Goal: Task Accomplishment & Management: Use online tool/utility

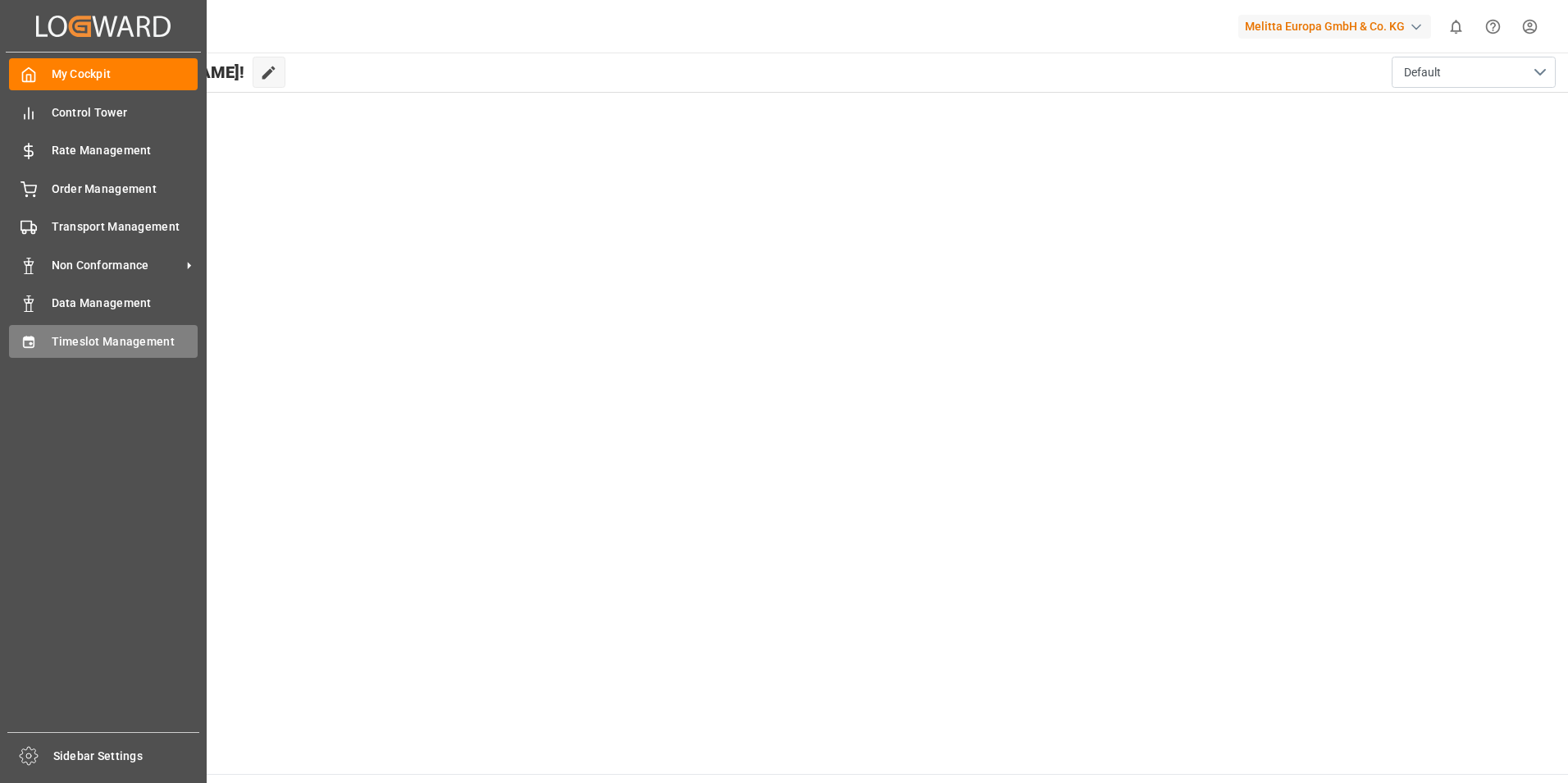
click at [55, 336] on span "Timeslot Management" at bounding box center [124, 341] width 147 height 17
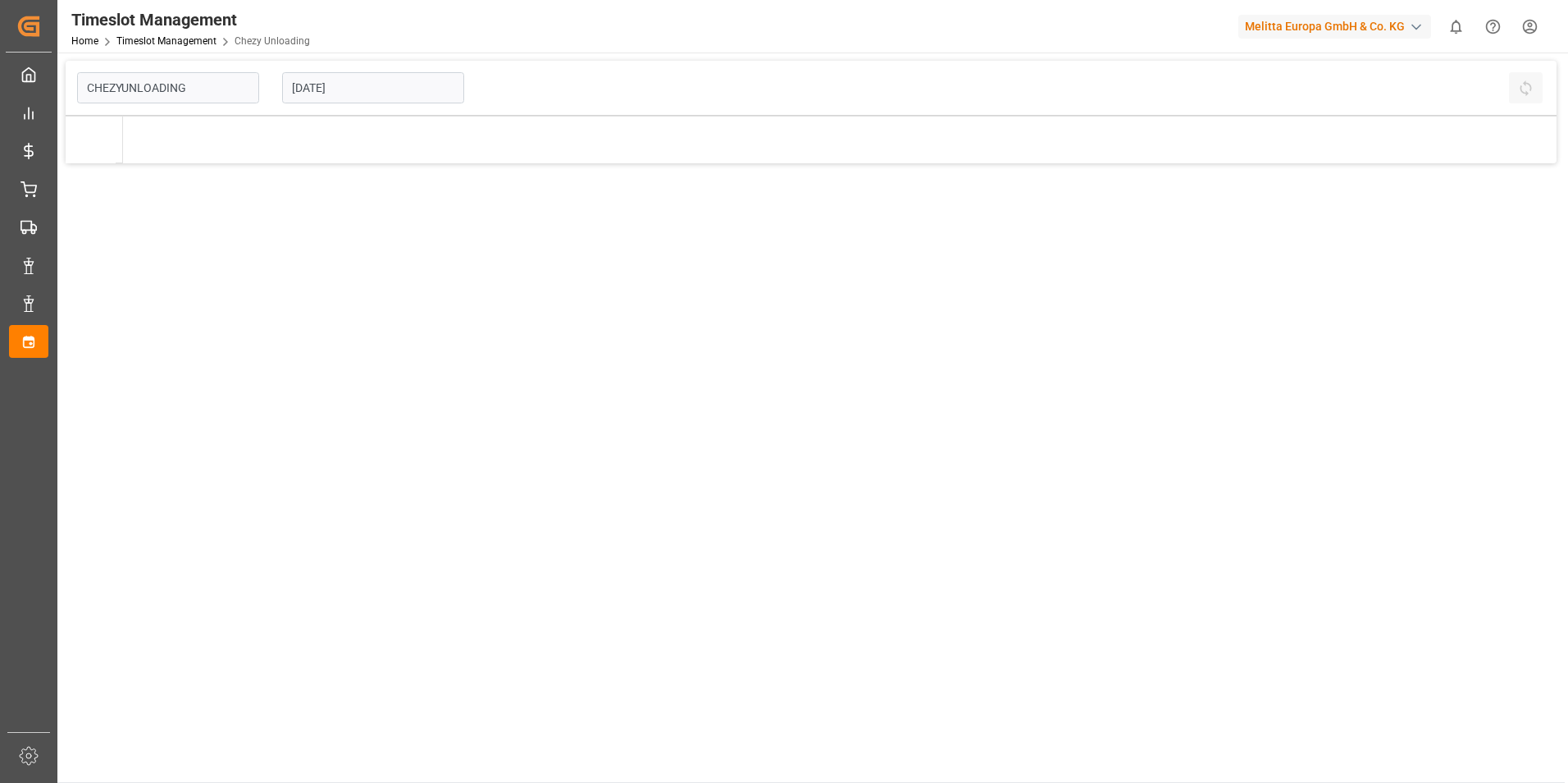
type input "Chezy Unloading"
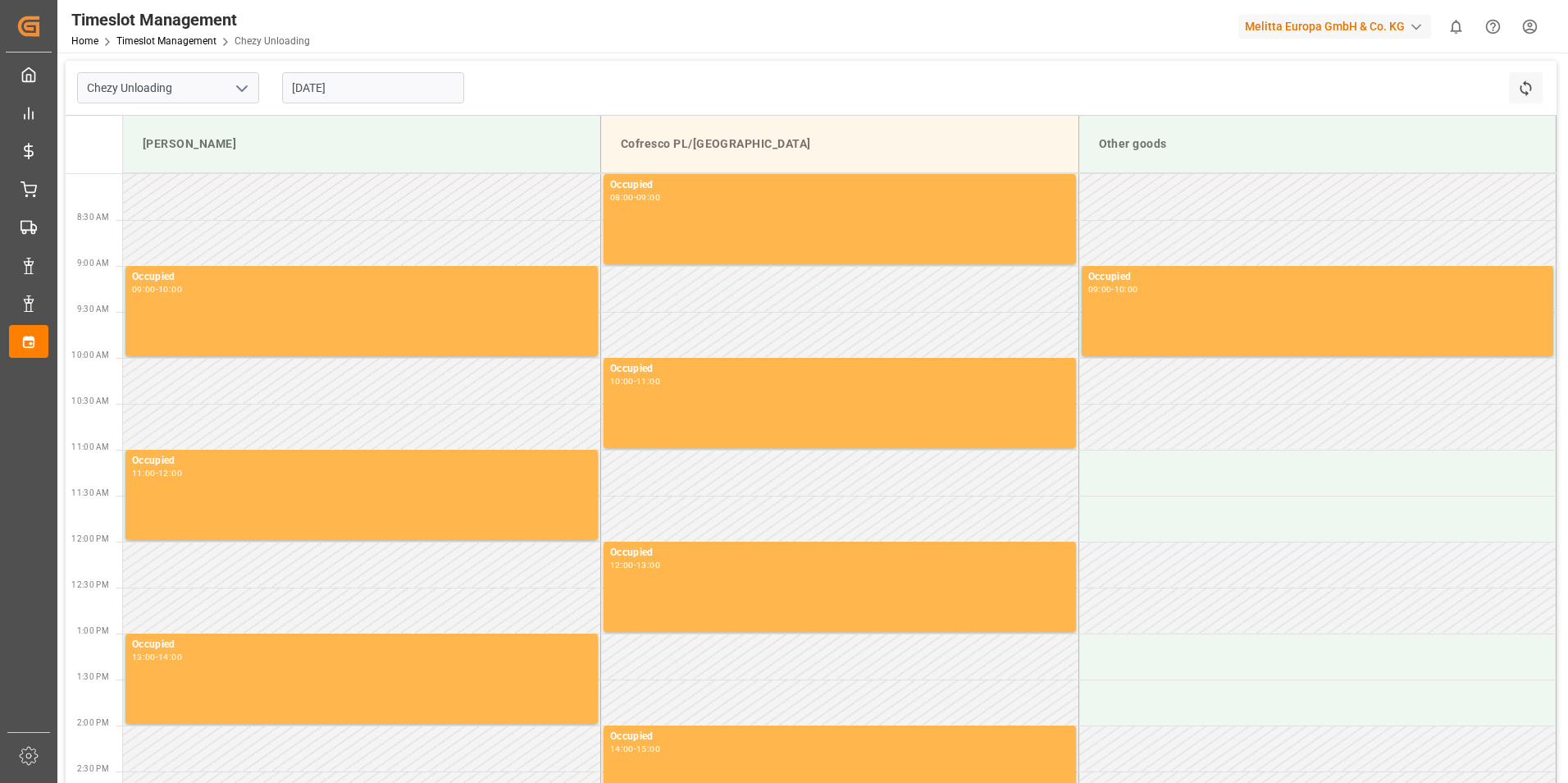
click at [327, 93] on input "[DATE]" at bounding box center [373, 87] width 182 height 31
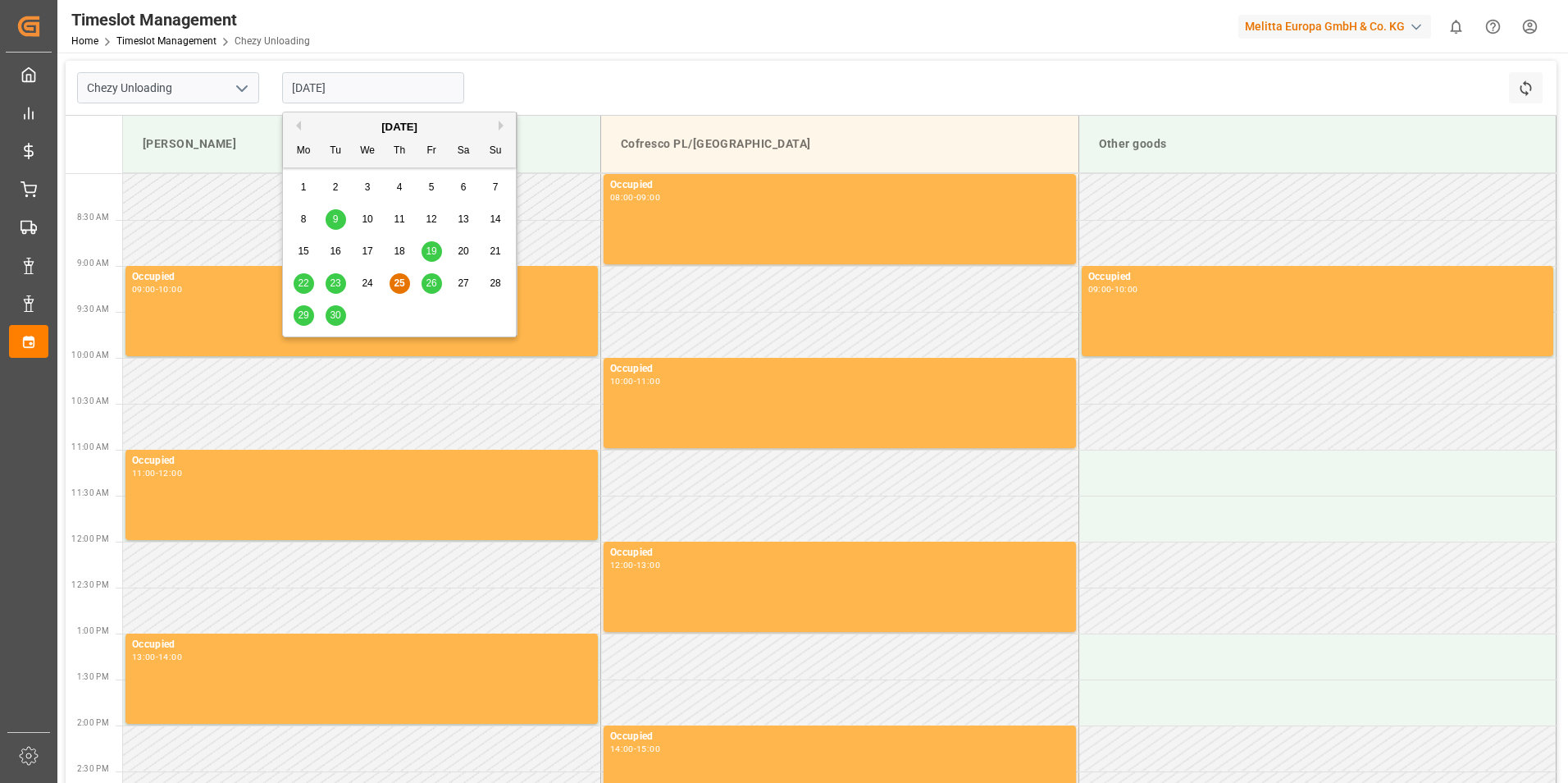
click at [499, 126] on button "Next Month" at bounding box center [503, 125] width 10 height 10
click at [367, 187] on span "1" at bounding box center [368, 187] width 5 height 12
type input "[DATE]"
